Goal: Transaction & Acquisition: Download file/media

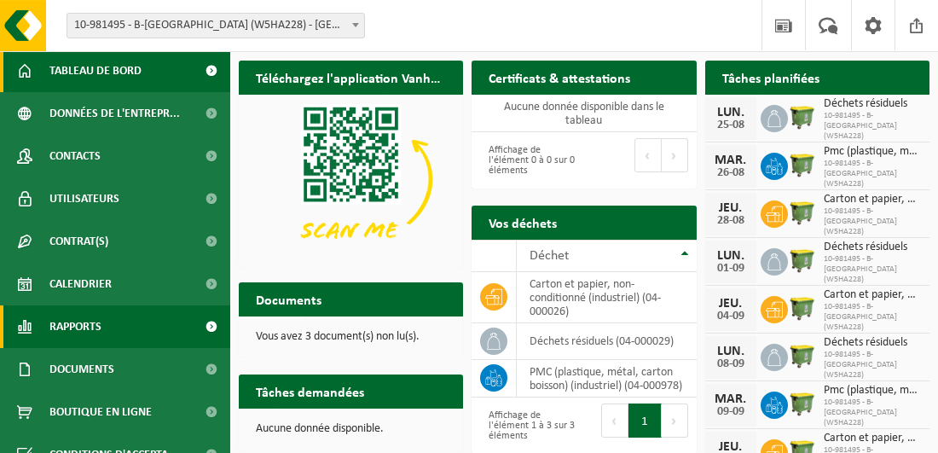
scroll to position [67, 0]
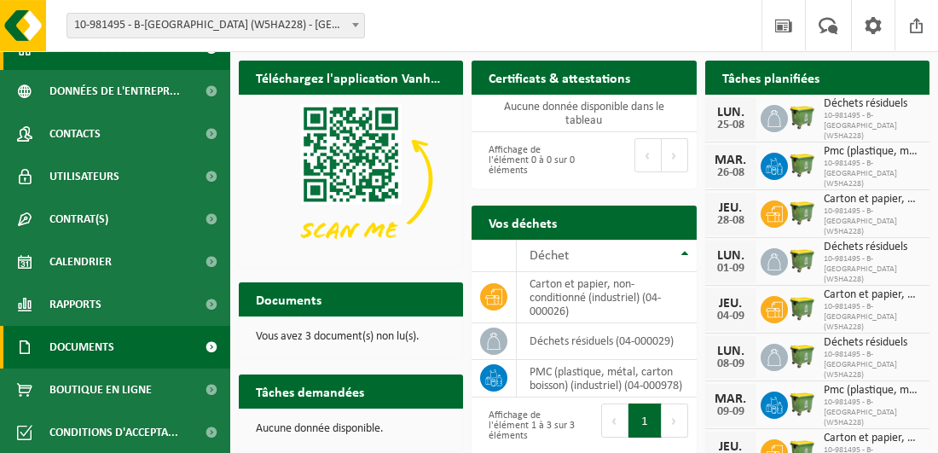
click at [200, 343] on span at bounding box center [211, 347] width 38 height 43
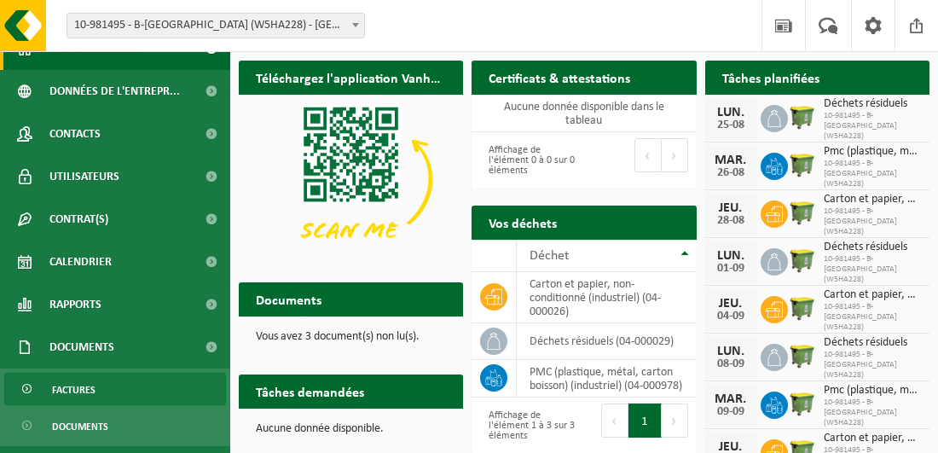
click at [75, 387] on span "Factures" at bounding box center [73, 390] width 43 height 32
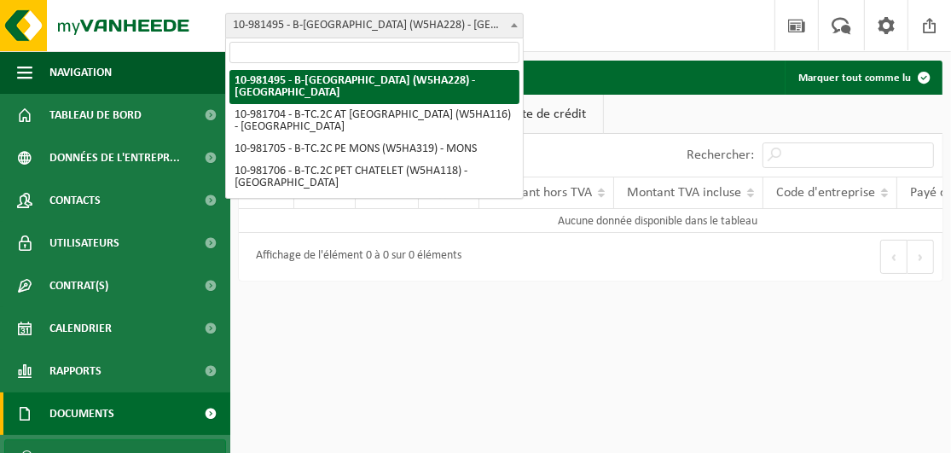
click at [511, 21] on span at bounding box center [514, 25] width 17 height 22
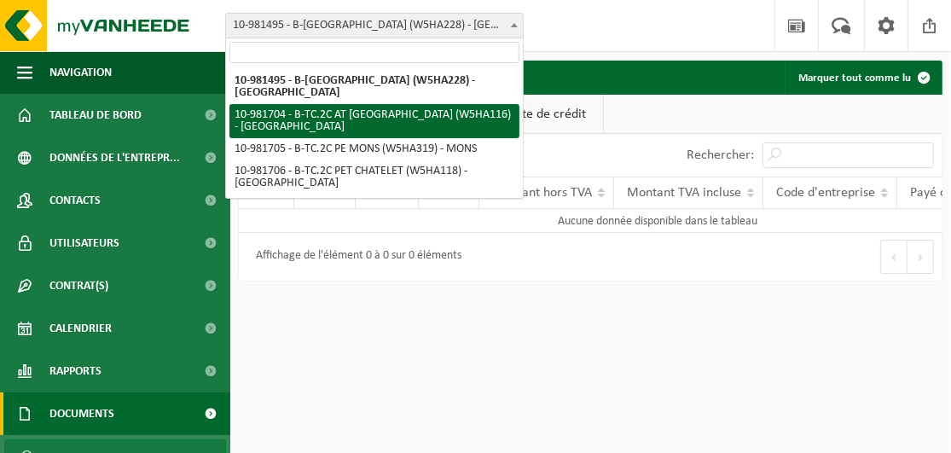
select select "162140"
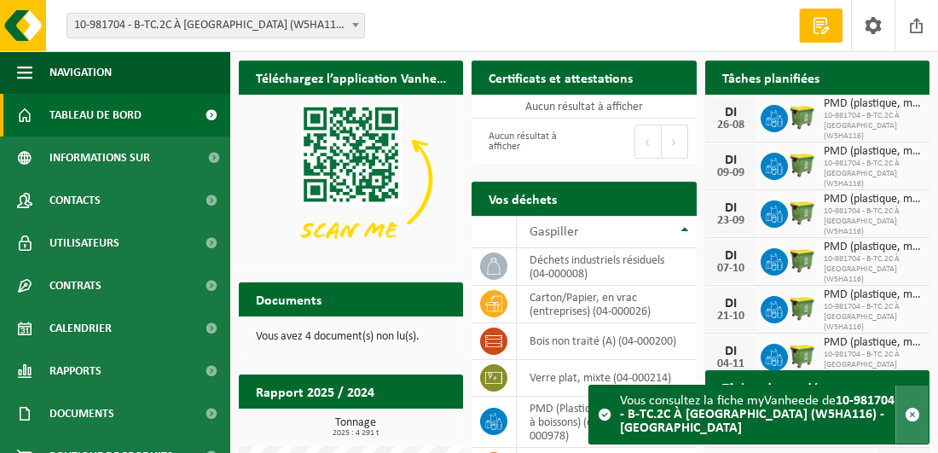
click at [912, 411] on span "button" at bounding box center [912, 414] width 15 height 15
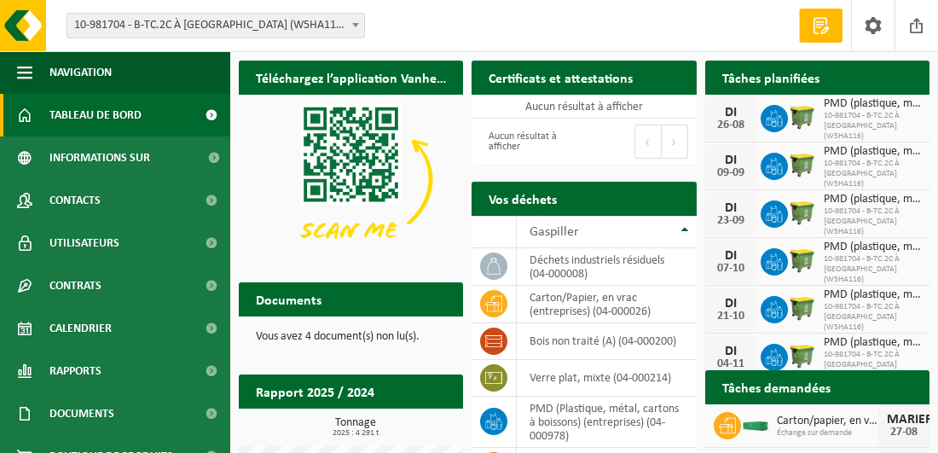
click at [361, 337] on p "Vous avez 4 document(s) non lu(s)." at bounding box center [351, 337] width 190 height 12
click at [353, 335] on p "Vous avez 4 document(s) non lu(s)." at bounding box center [351, 337] width 190 height 12
click at [356, 335] on p "Vous avez 4 document(s) non lu(s)." at bounding box center [351, 337] width 190 height 12
click at [816, 30] on span at bounding box center [822, 25] width 26 height 17
click at [910, 27] on span at bounding box center [917, 25] width 26 height 50
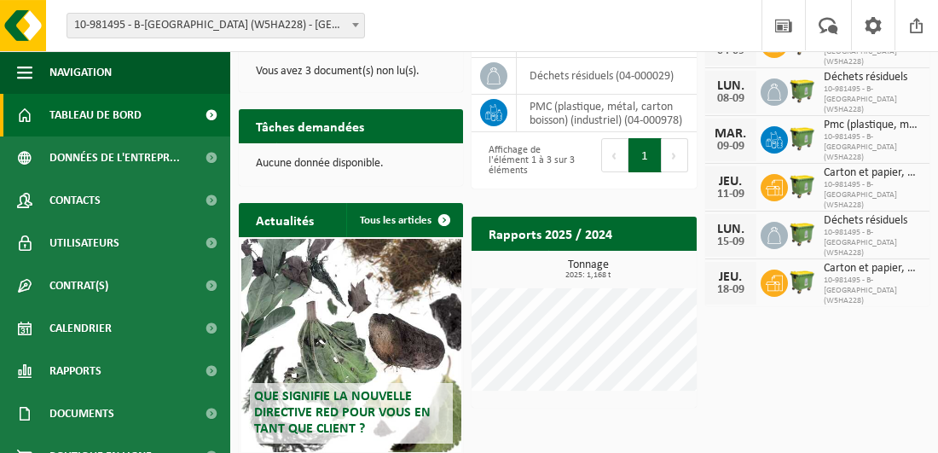
scroll to position [347, 0]
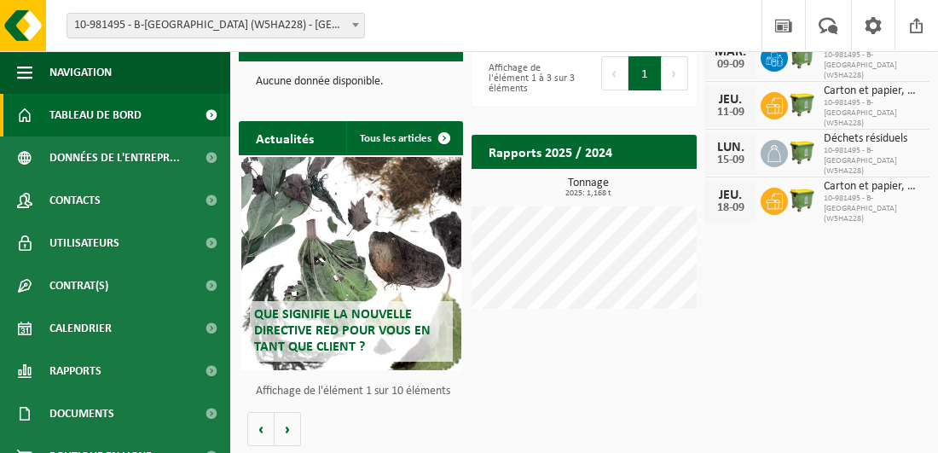
click at [354, 20] on span at bounding box center [355, 25] width 17 height 22
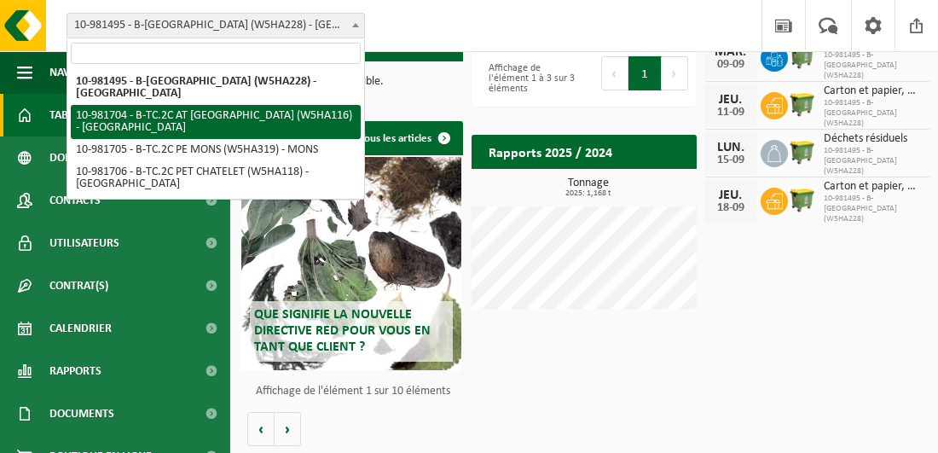
select select "162140"
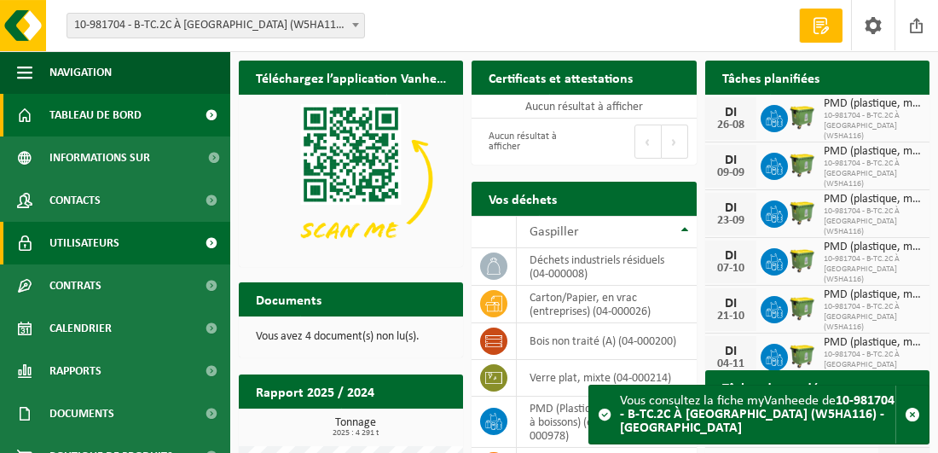
scroll to position [85, 0]
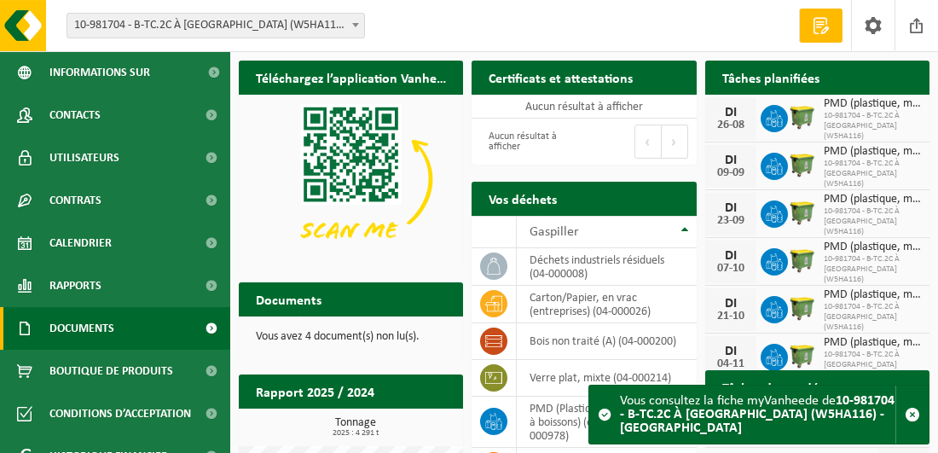
click at [130, 327] on link "Documents" at bounding box center [115, 328] width 230 height 43
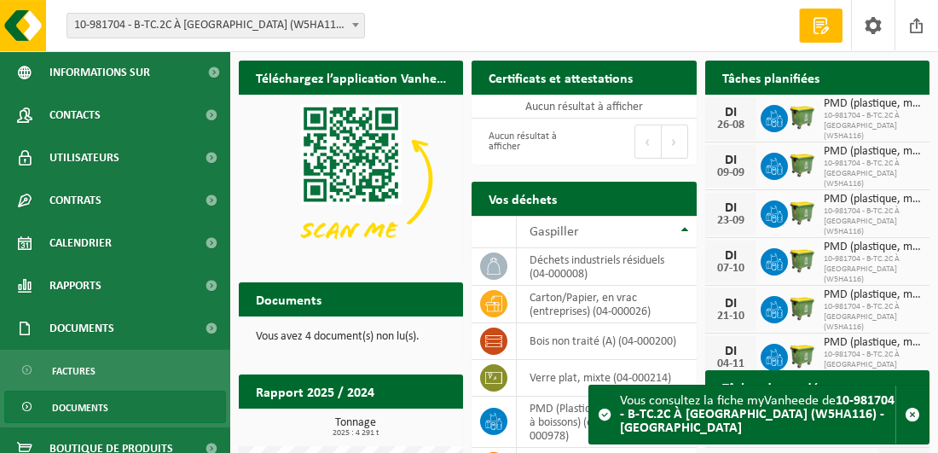
click at [90, 405] on span "Documents" at bounding box center [80, 407] width 56 height 32
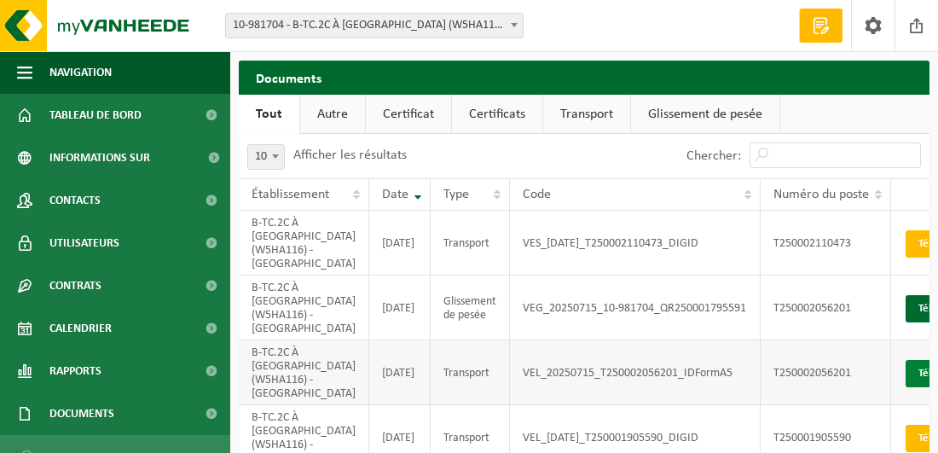
click at [906, 381] on link "Télécharger" at bounding box center [951, 373] width 90 height 27
click at [916, 309] on link "Télécharger" at bounding box center [951, 308] width 90 height 27
click at [921, 243] on link "Télécharger" at bounding box center [951, 243] width 90 height 27
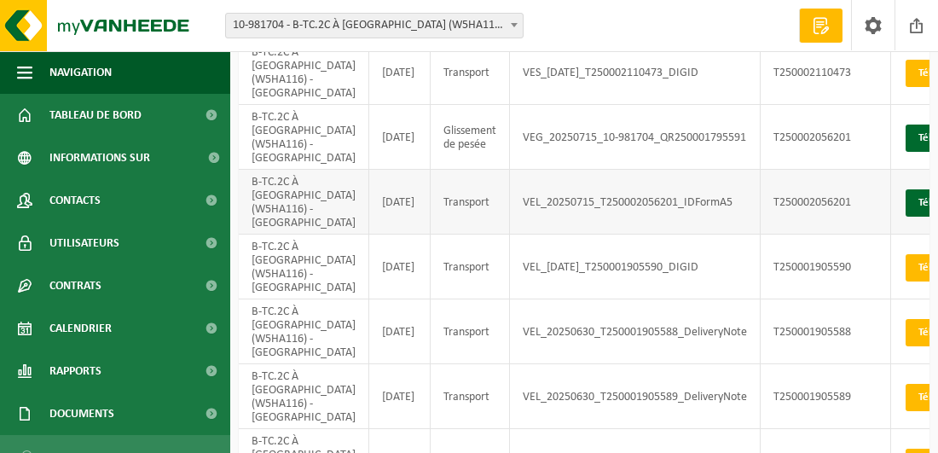
scroll to position [85, 0]
